Goal: Communication & Community: Answer question/provide support

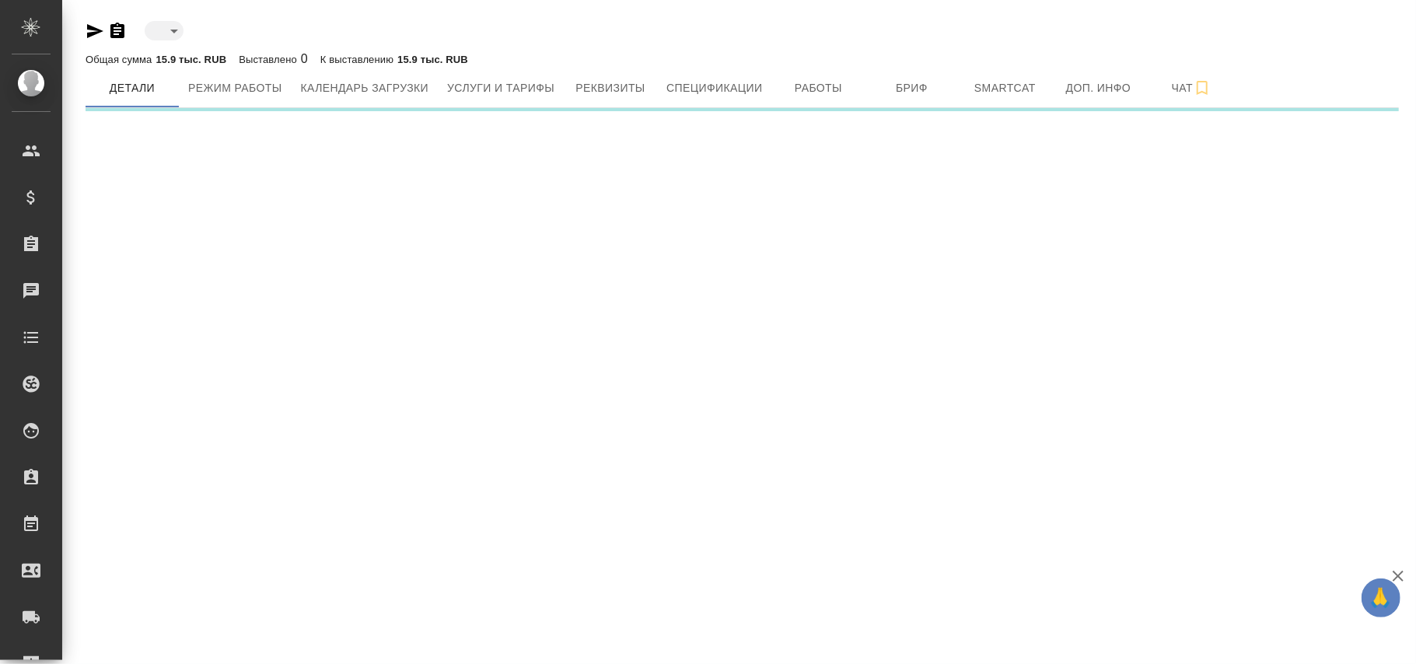
type input "active"
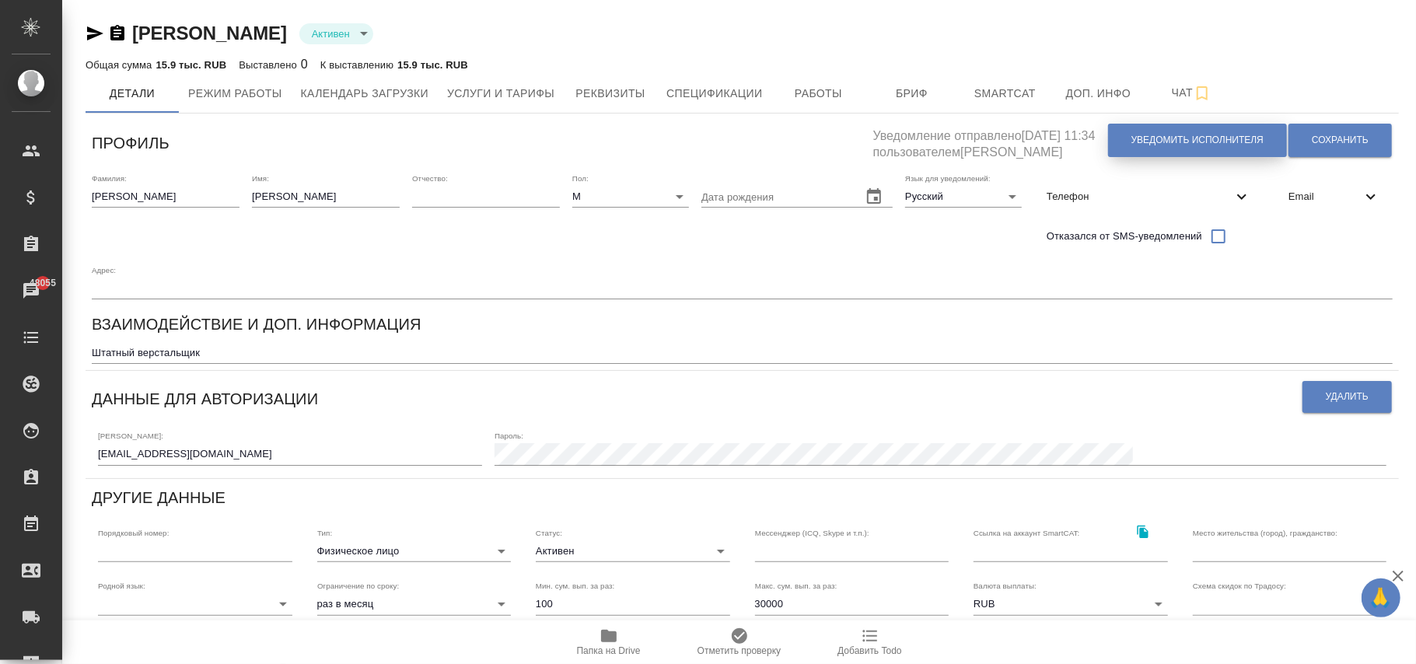
click at [1206, 141] on span "Уведомить исполнителя" at bounding box center [1198, 140] width 132 height 13
type textarea "Loremi dolo, Sitame ! Consectetura e seddoeius temporincid ut laboreetdol magna…"
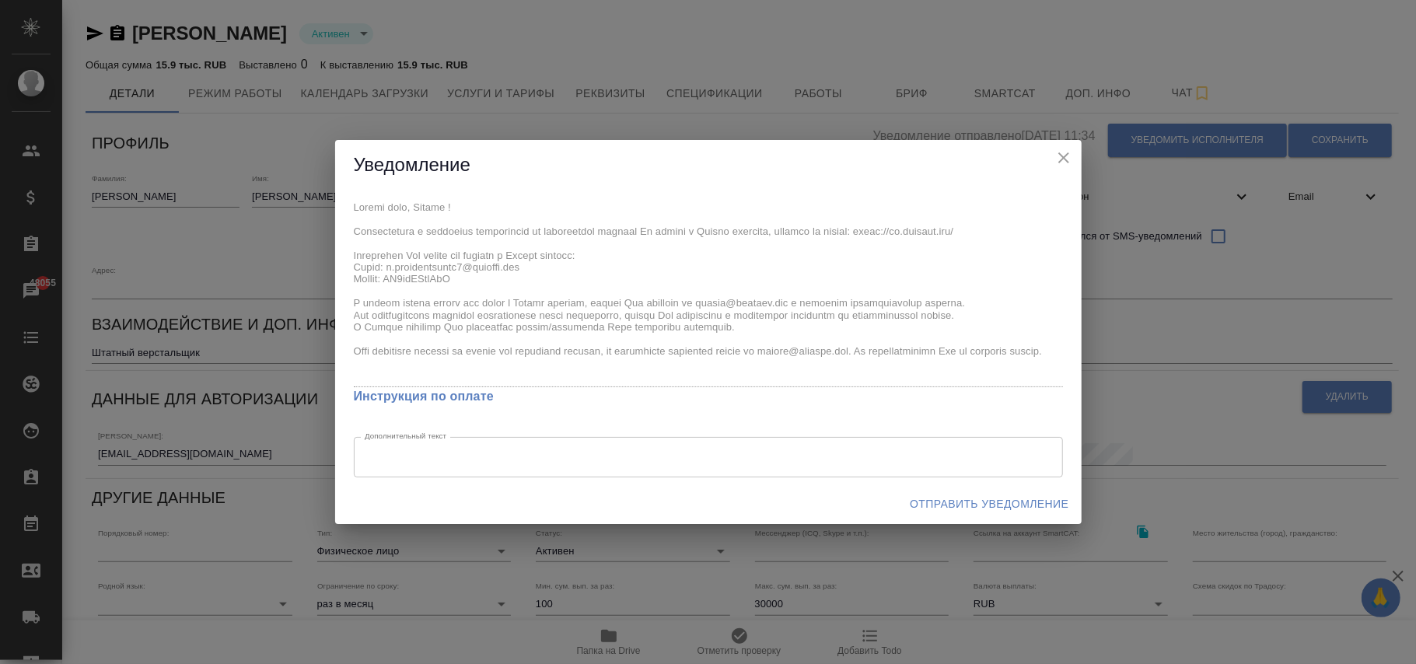
click at [1013, 501] on span "Отправить уведомление" at bounding box center [989, 504] width 159 height 19
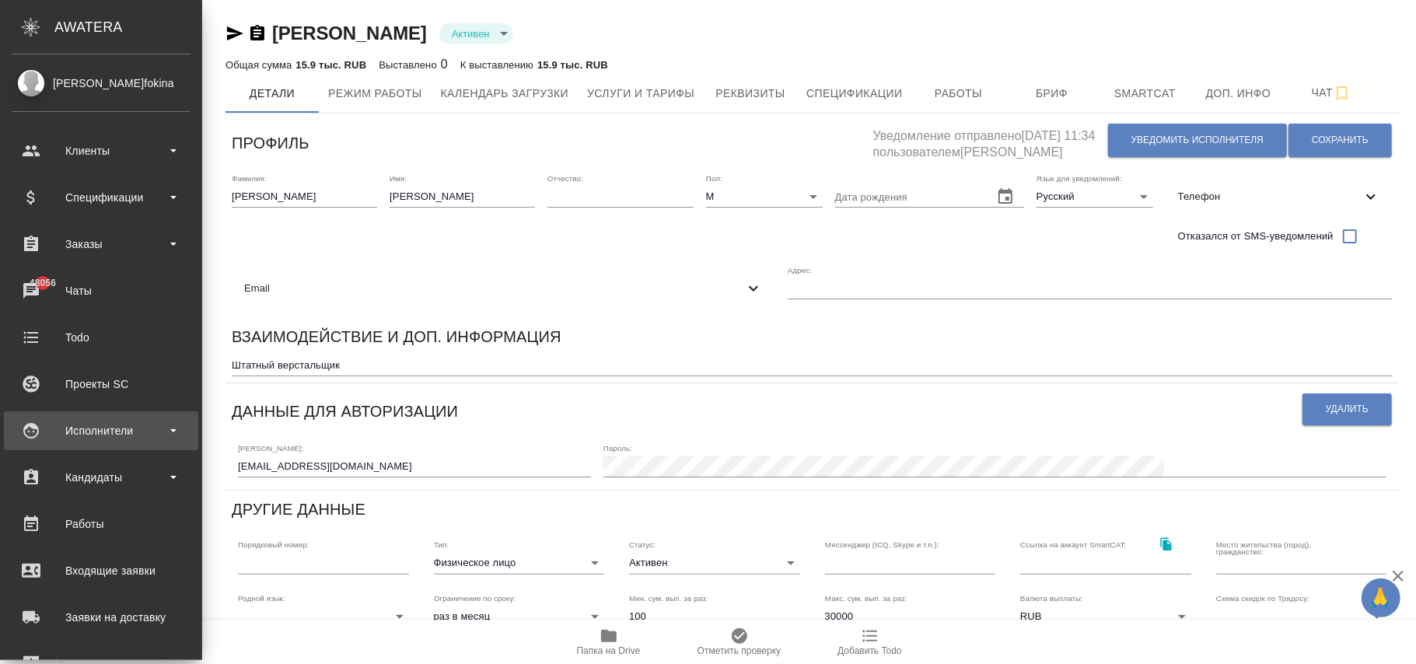
click at [110, 430] on div "Исполнители" at bounding box center [101, 430] width 179 height 23
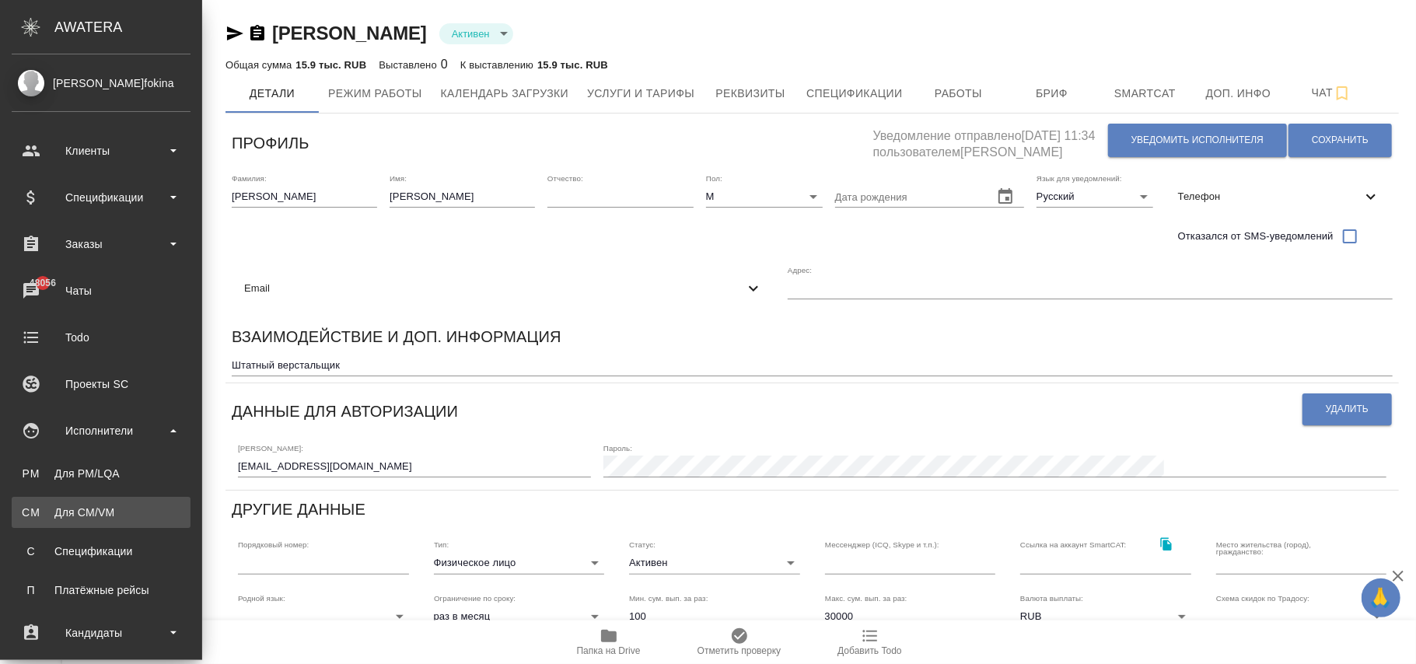
click at [125, 512] on div "Для CM/VM" at bounding box center [100, 513] width 163 height 16
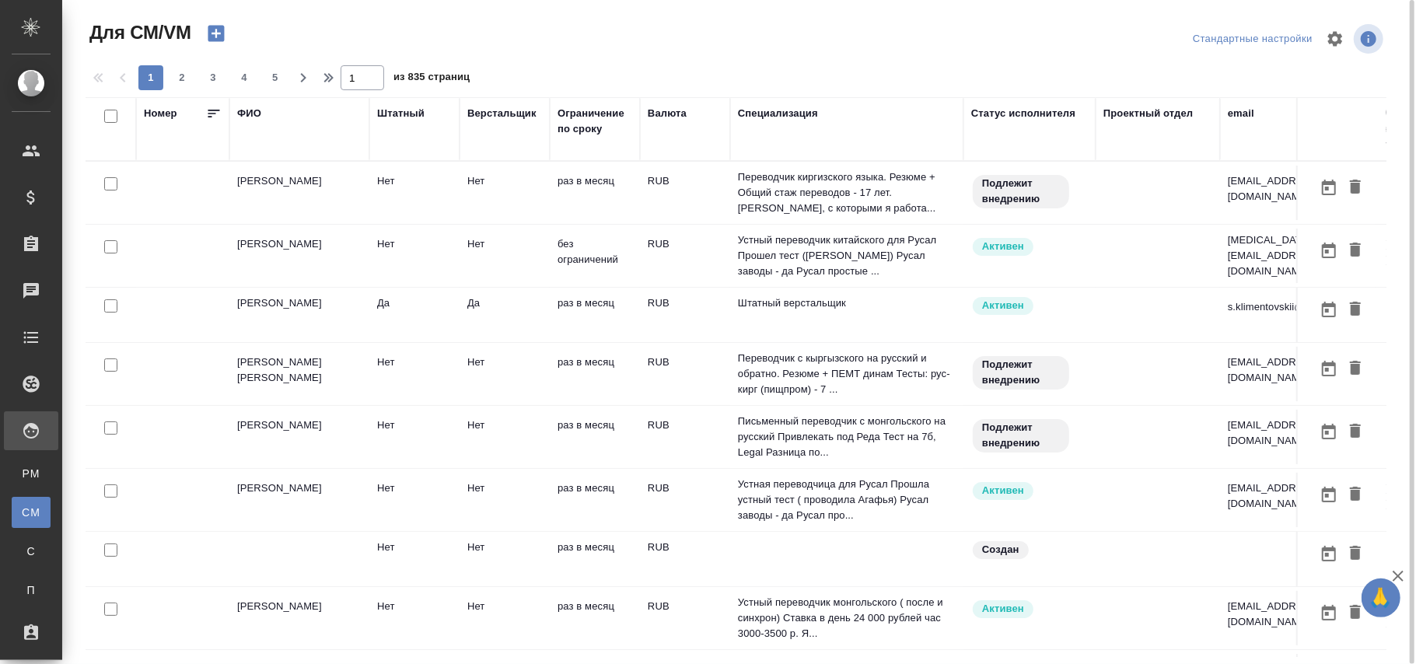
click at [250, 112] on div "ФИО" at bounding box center [249, 114] width 24 height 16
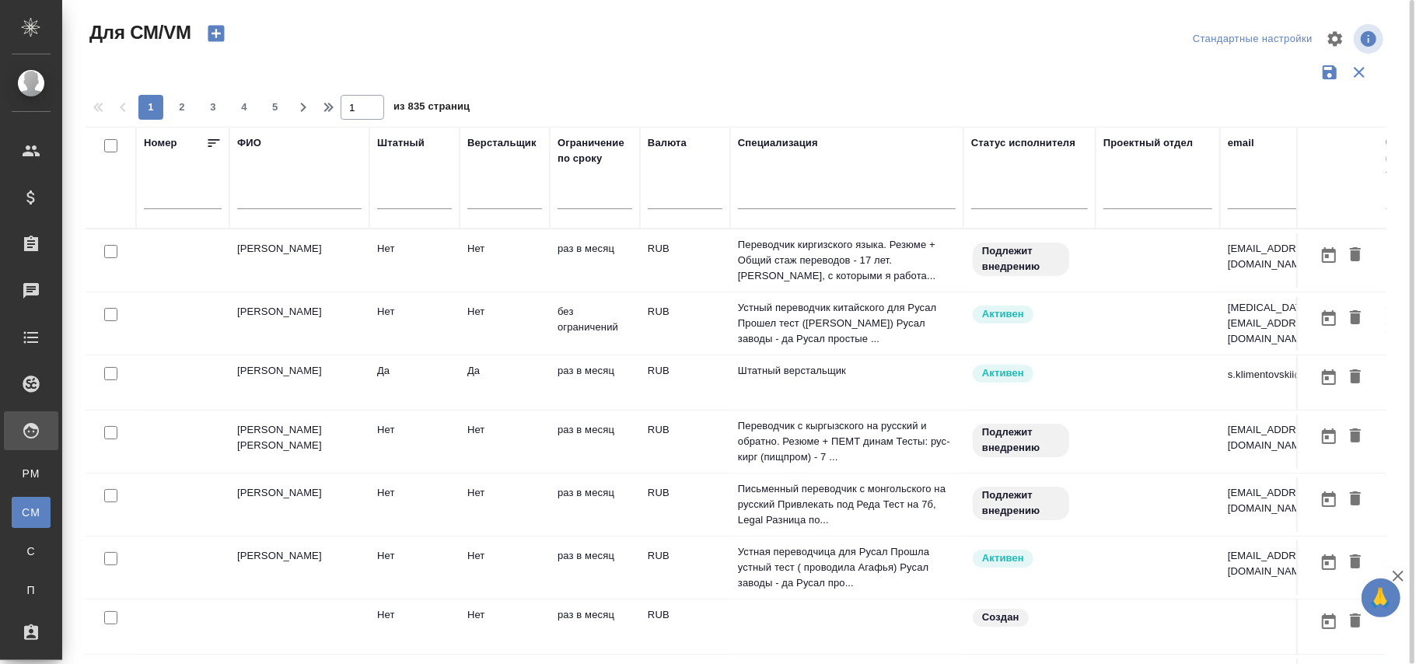
click at [268, 198] on input "text" at bounding box center [299, 199] width 124 height 19
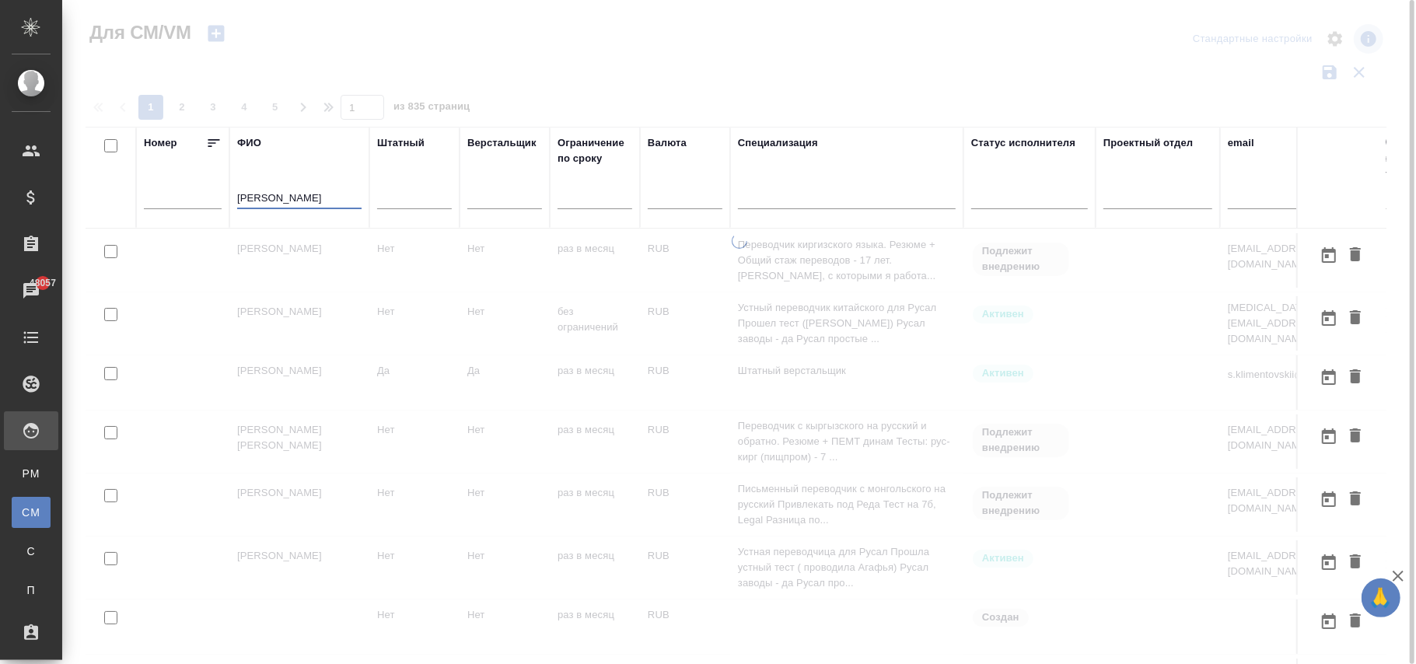
type input "[PERSON_NAME]"
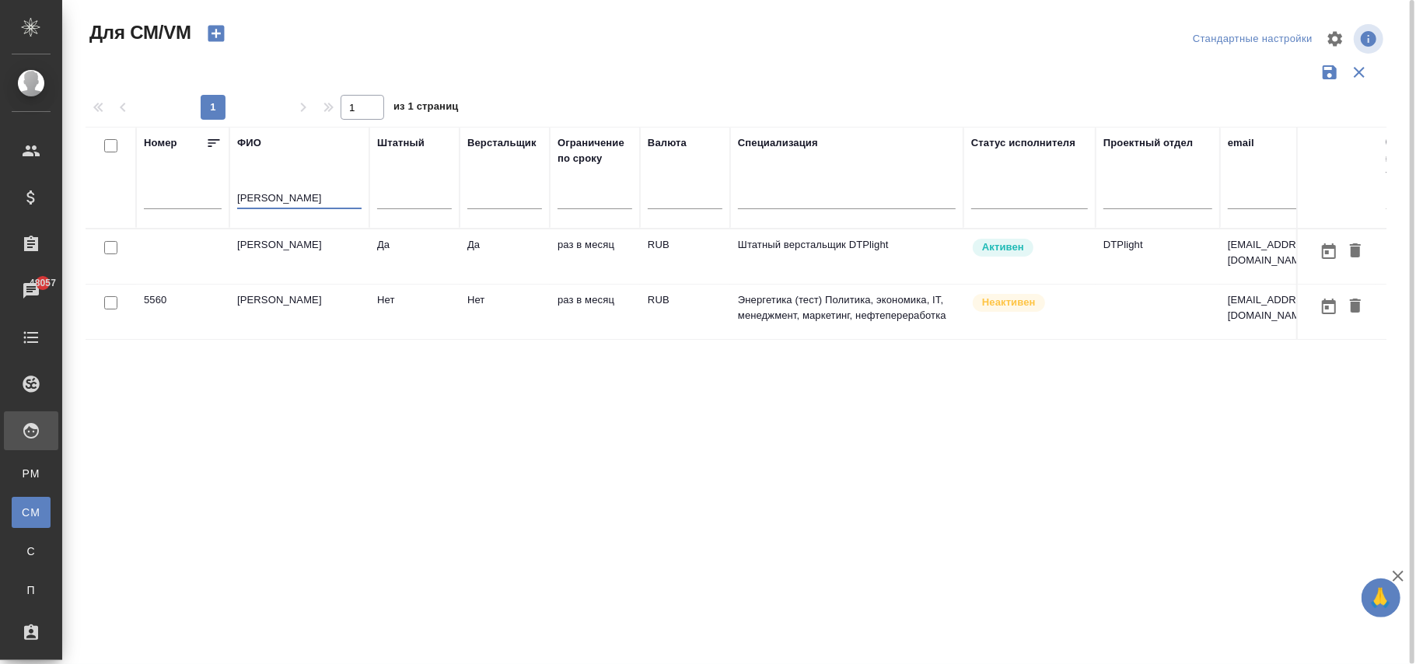
click at [532, 257] on td "Да" at bounding box center [505, 256] width 90 height 54
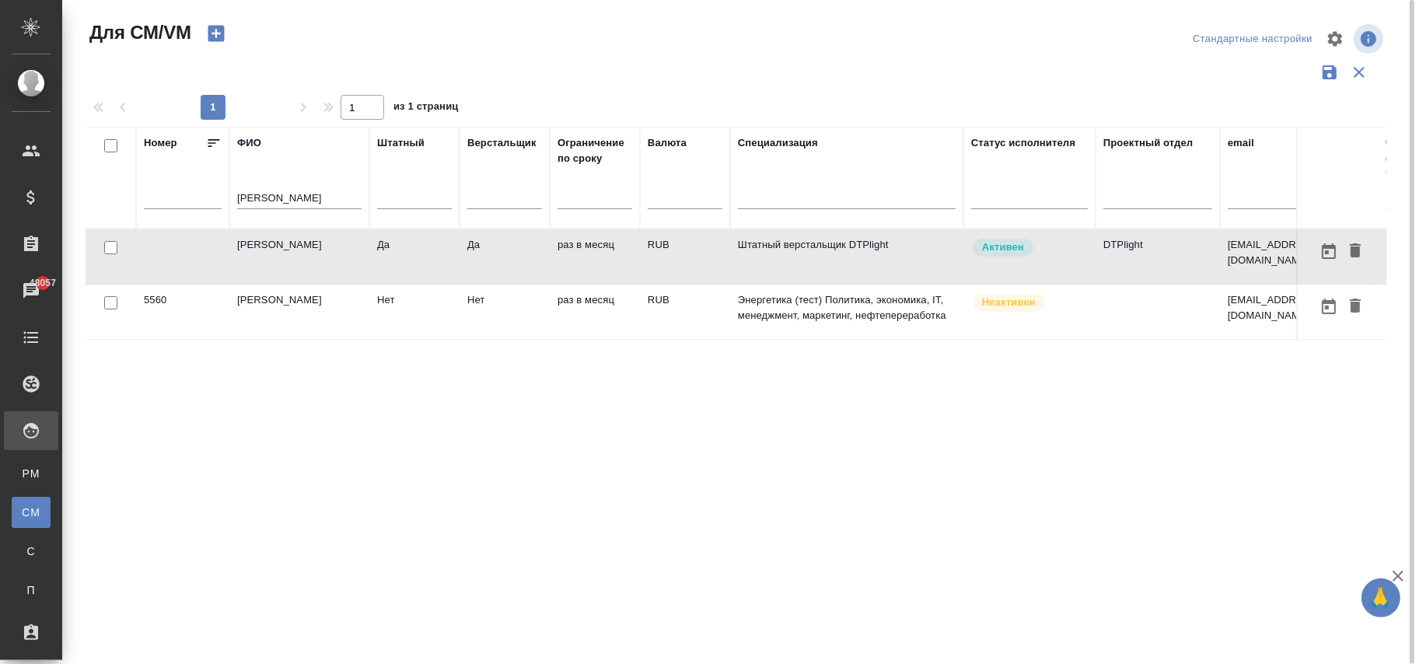
click at [532, 257] on td "Да" at bounding box center [505, 256] width 90 height 54
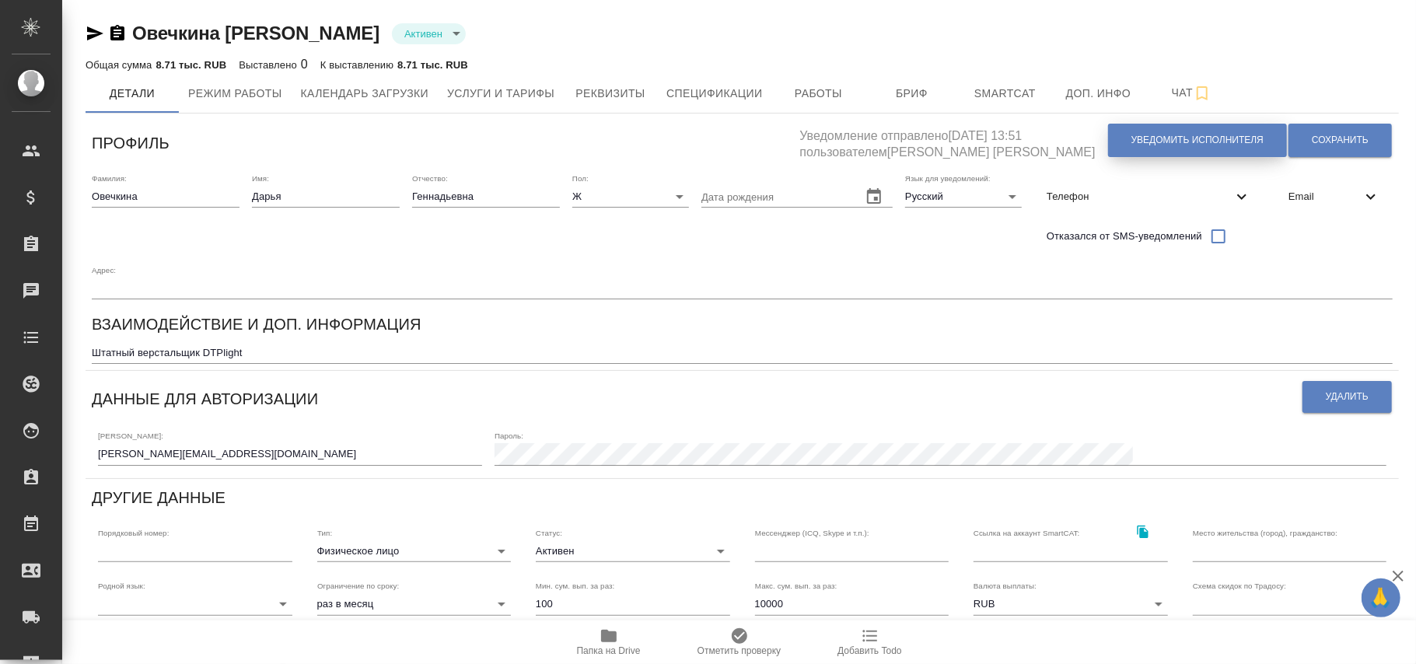
click at [1162, 137] on span "Уведомить исполнителя" at bounding box center [1198, 140] width 132 height 13
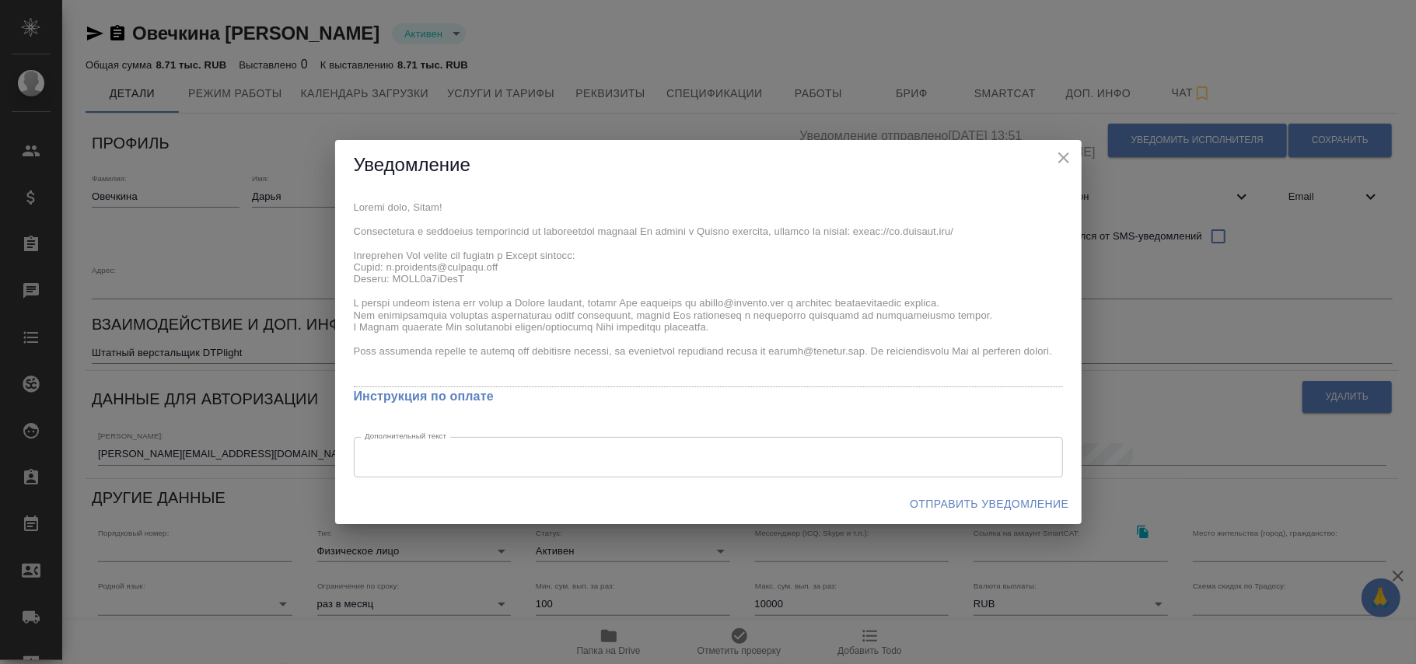
click at [1005, 510] on span "Отправить уведомление" at bounding box center [989, 504] width 159 height 19
